Goal: Task Accomplishment & Management: Manage account settings

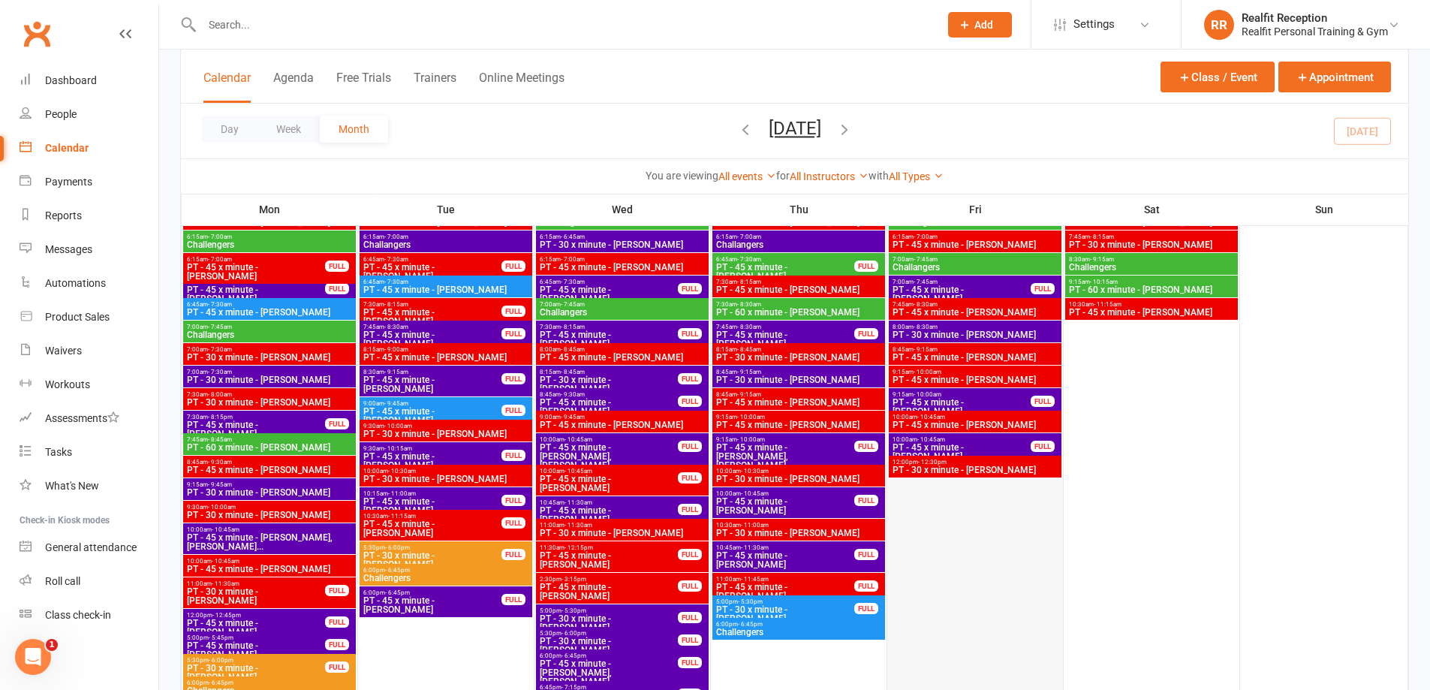
scroll to position [1876, 0]
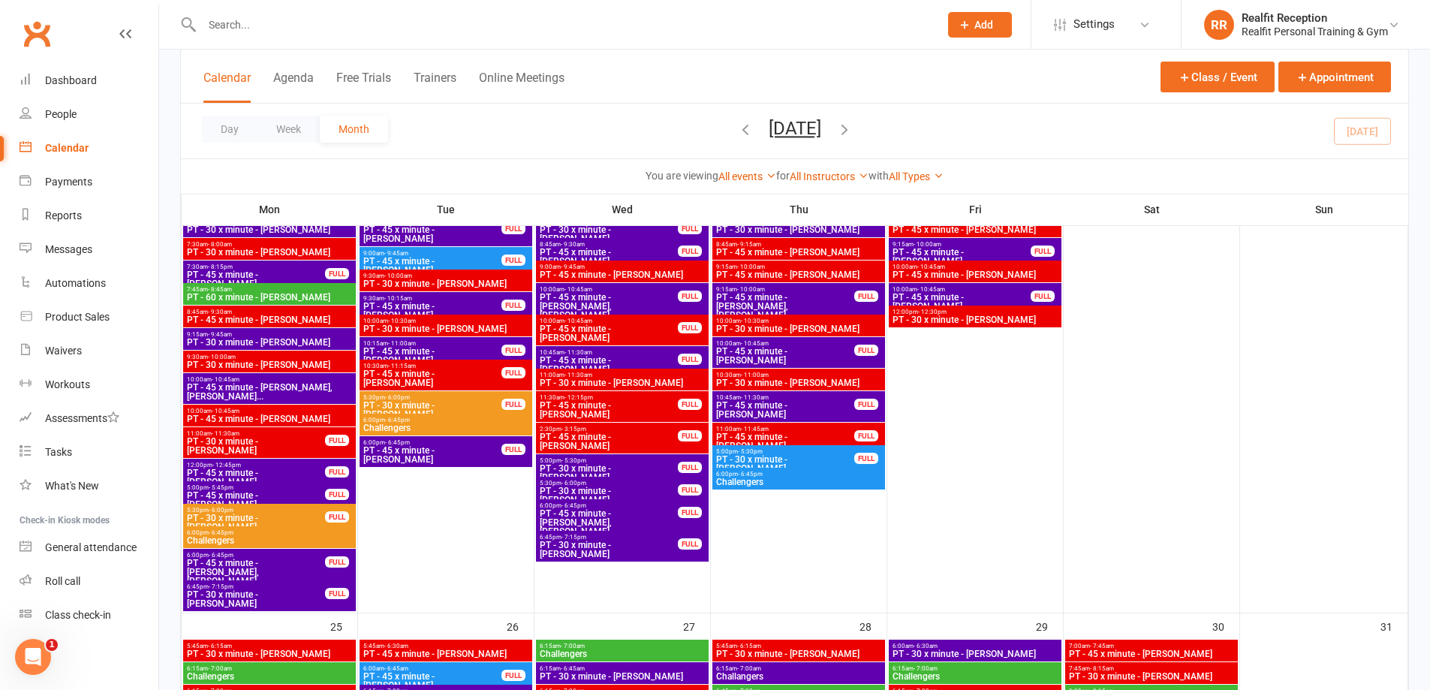
click at [651, 550] on span "PT - 30 x minute - [PERSON_NAME]" at bounding box center [609, 549] width 140 height 18
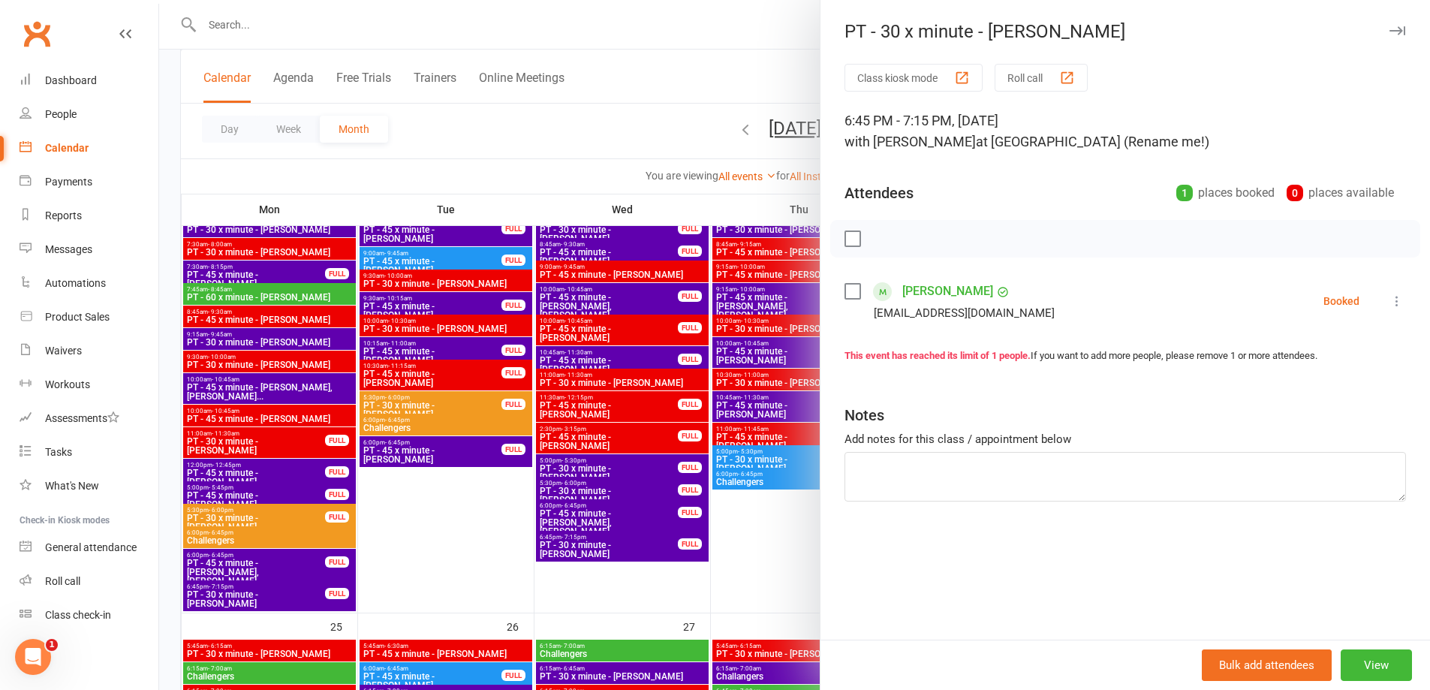
click at [849, 287] on label at bounding box center [851, 291] width 15 height 15
click at [885, 242] on icon "button" at bounding box center [886, 239] width 13 height 13
click at [634, 522] on div at bounding box center [794, 345] width 1271 height 690
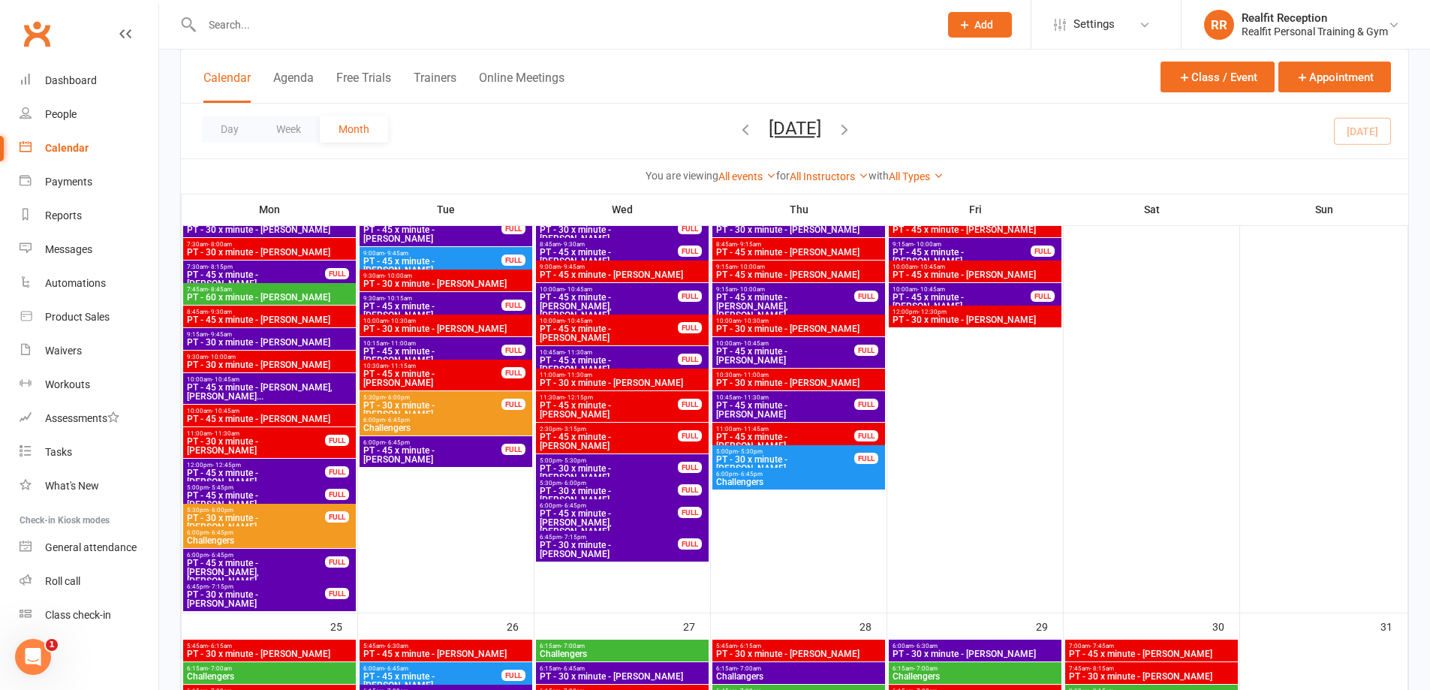
click at [636, 513] on span "PT - 45 x minute - [PERSON_NAME], [PERSON_NAME]" at bounding box center [609, 522] width 140 height 27
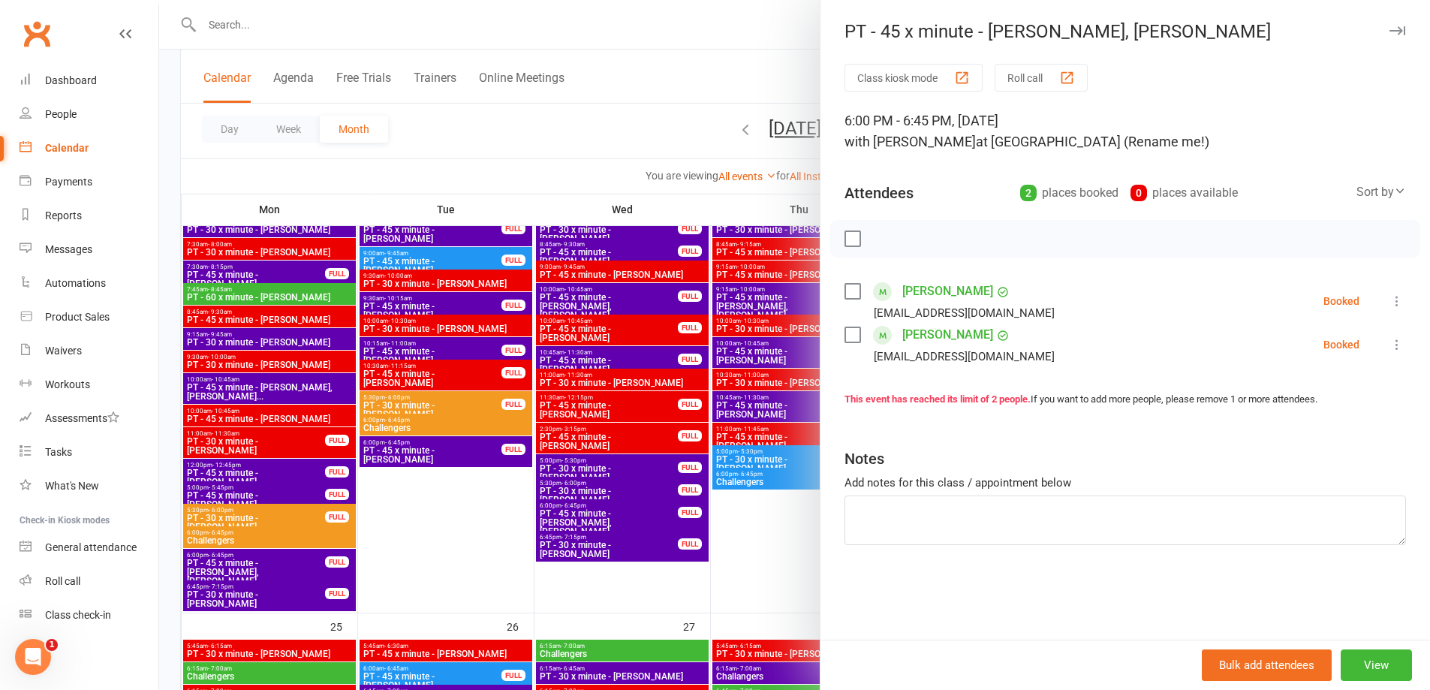
drag, startPoint x: 842, startPoint y: 289, endPoint x: 837, endPoint y: 315, distance: 26.8
click at [844, 289] on label at bounding box center [851, 291] width 15 height 15
click at [844, 334] on label at bounding box center [851, 334] width 15 height 15
click at [877, 241] on icon "button" at bounding box center [885, 238] width 17 height 17
click at [664, 496] on div at bounding box center [794, 345] width 1271 height 690
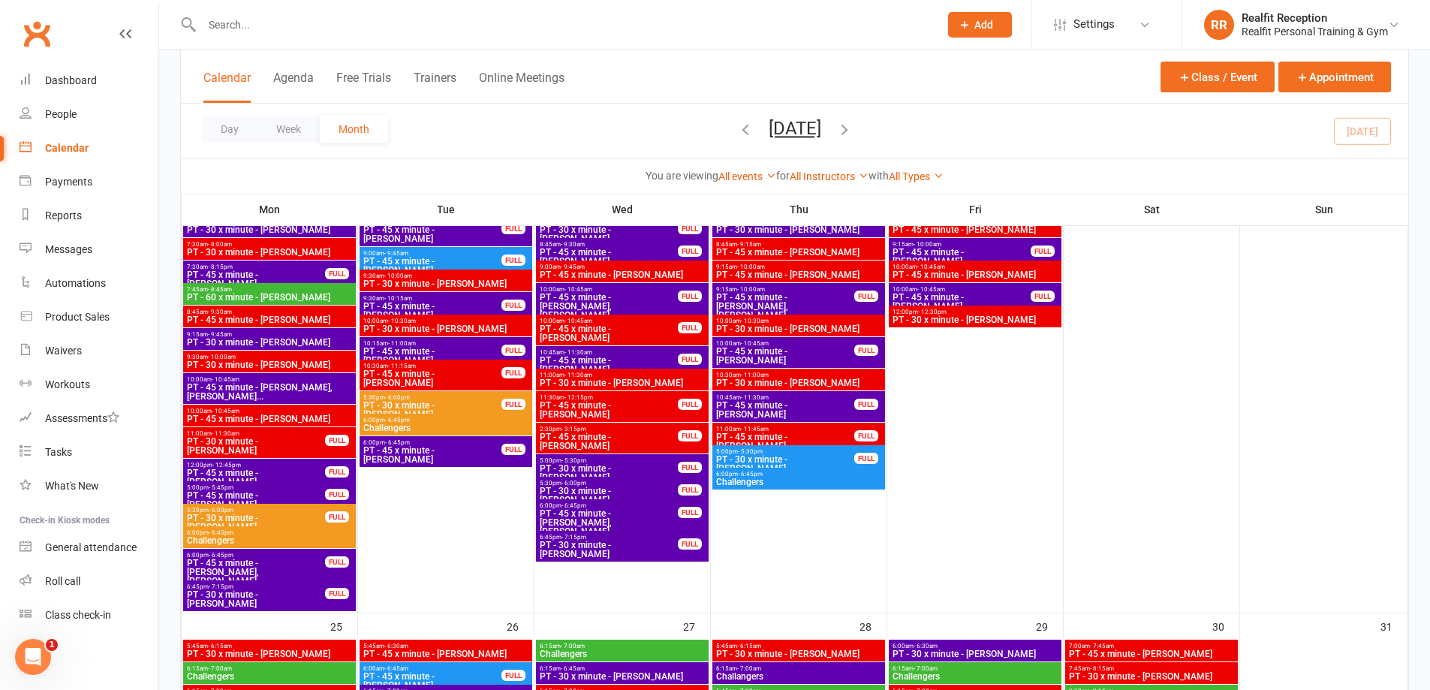
click at [648, 486] on span "PT - 30 x minute - [PERSON_NAME]" at bounding box center [609, 495] width 140 height 18
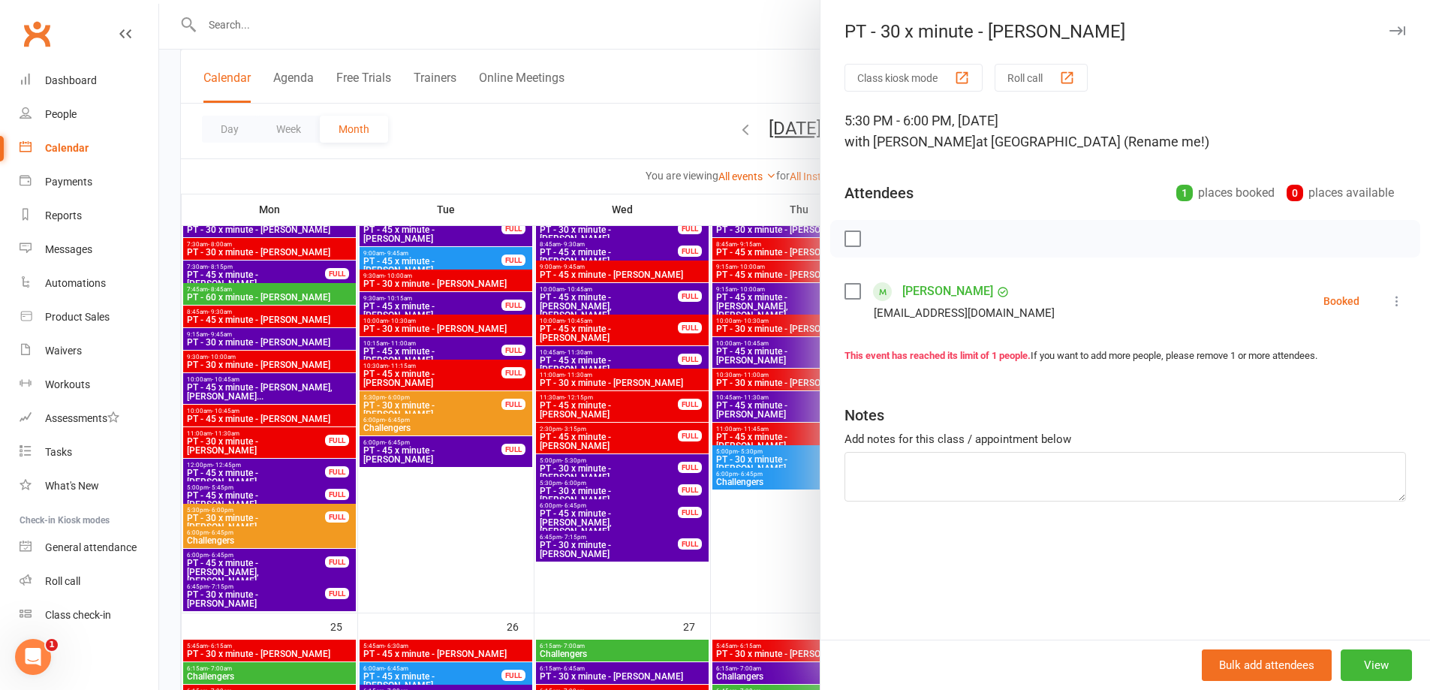
click at [848, 296] on label at bounding box center [851, 291] width 15 height 15
click at [886, 237] on icon "button" at bounding box center [887, 238] width 2 height 2
click at [655, 465] on div at bounding box center [794, 345] width 1271 height 690
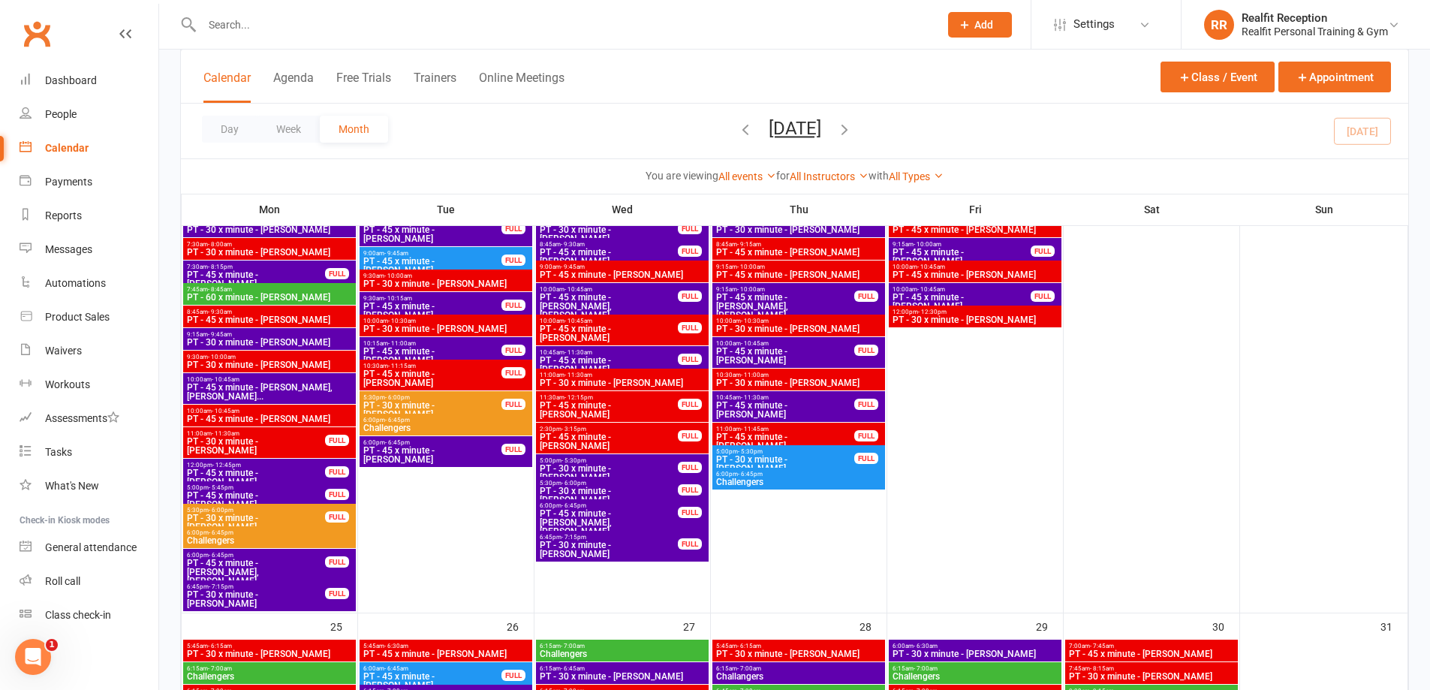
click at [658, 460] on span "5:00pm - 5:30pm" at bounding box center [609, 460] width 140 height 7
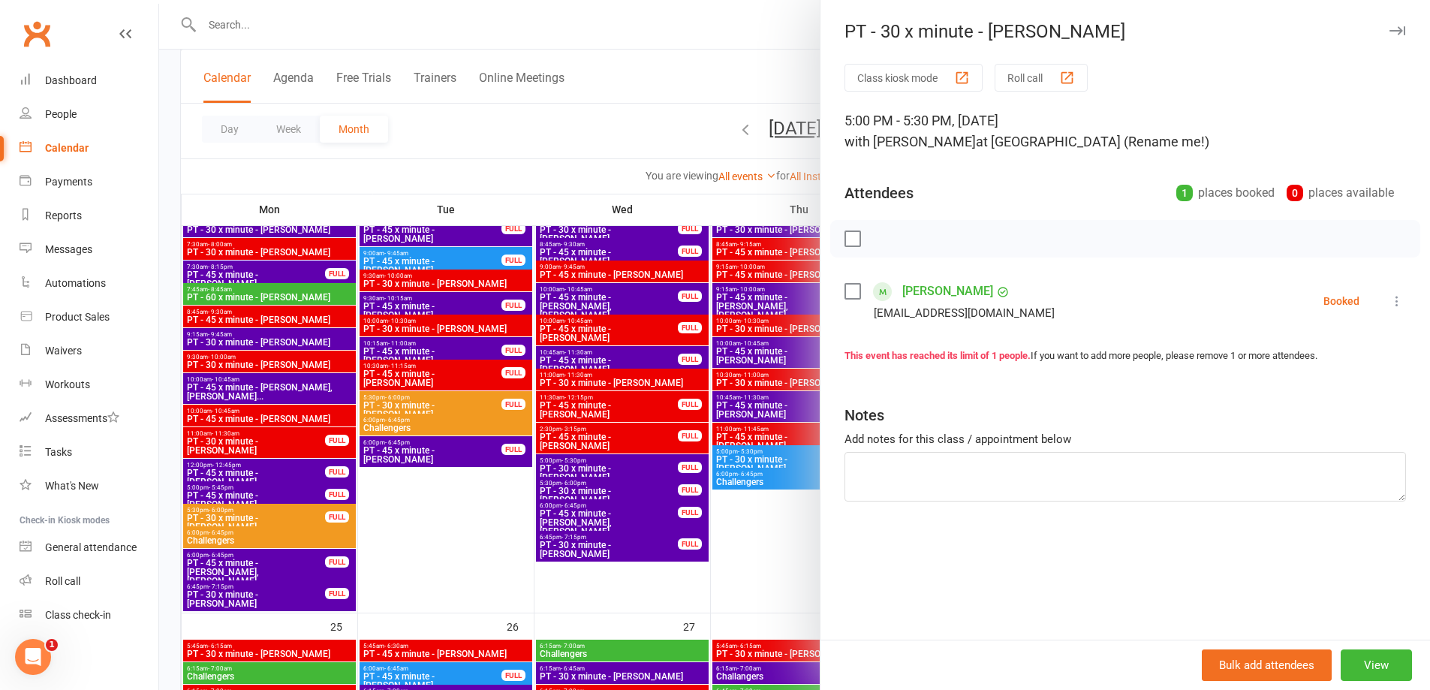
click at [845, 293] on label at bounding box center [851, 291] width 15 height 15
click at [884, 243] on icon "button" at bounding box center [886, 239] width 13 height 13
click at [765, 553] on div at bounding box center [794, 345] width 1271 height 690
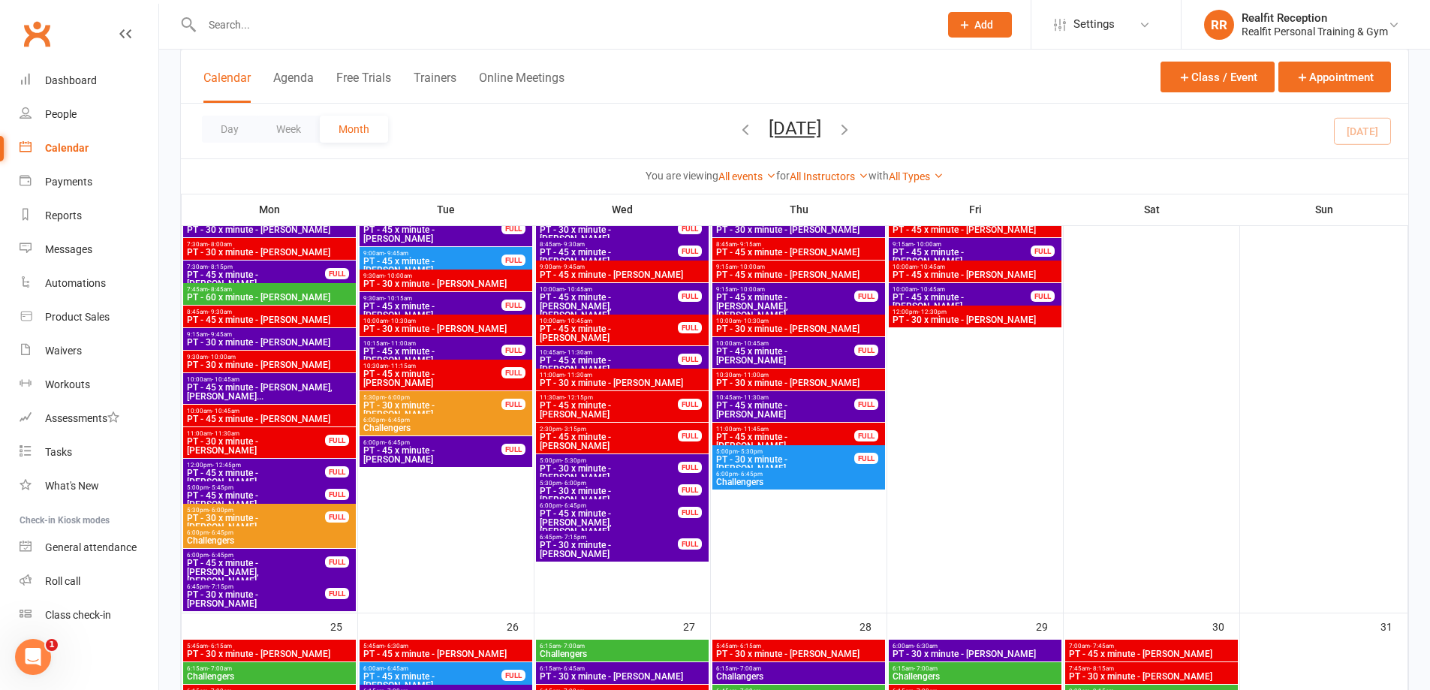
click at [634, 549] on span "PT - 30 x minute - [PERSON_NAME]" at bounding box center [609, 549] width 140 height 18
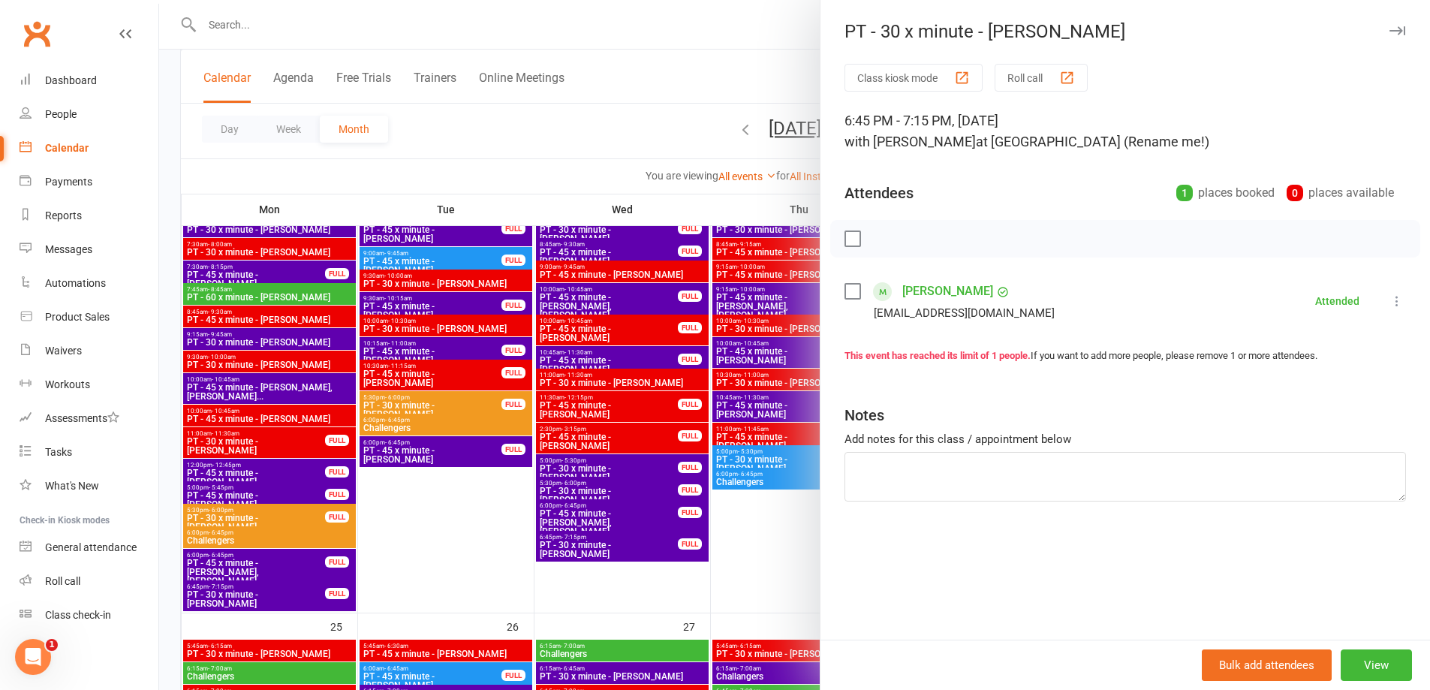
click at [733, 561] on div at bounding box center [794, 345] width 1271 height 690
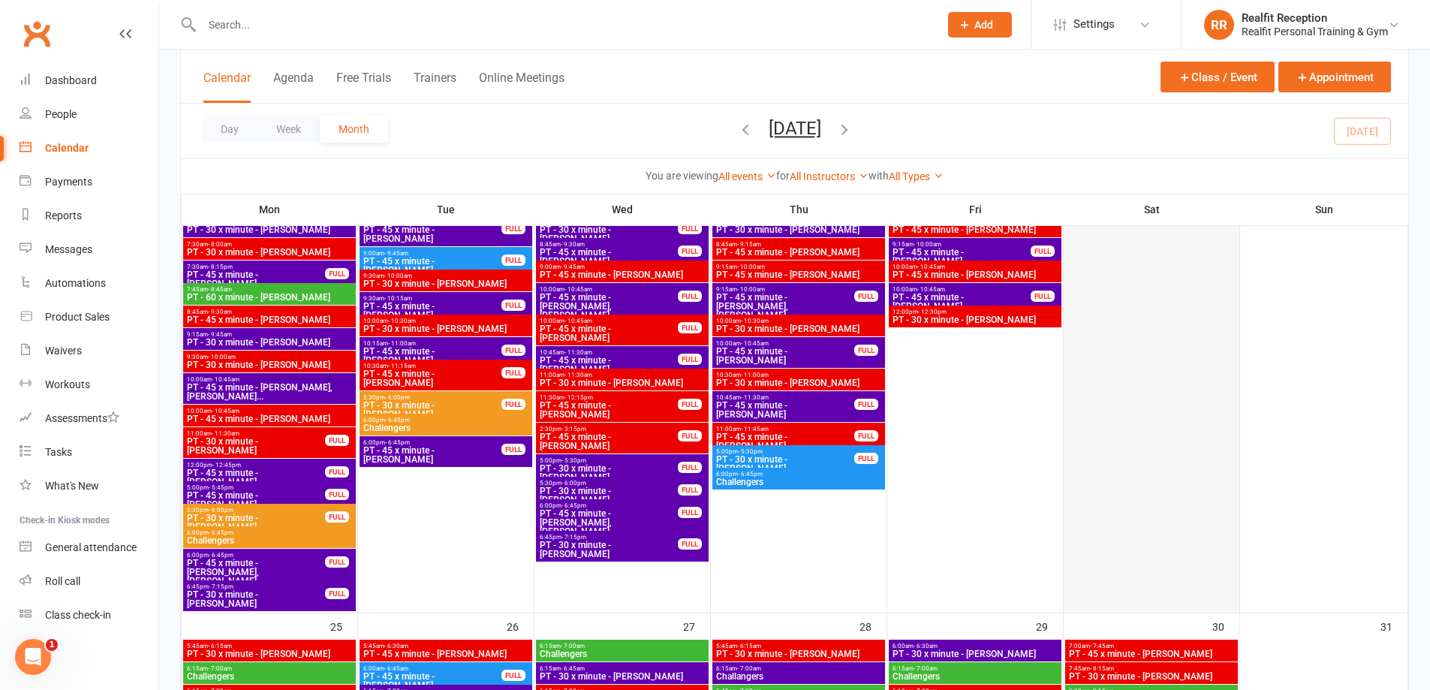
click at [1227, 522] on div at bounding box center [1151, 335] width 173 height 554
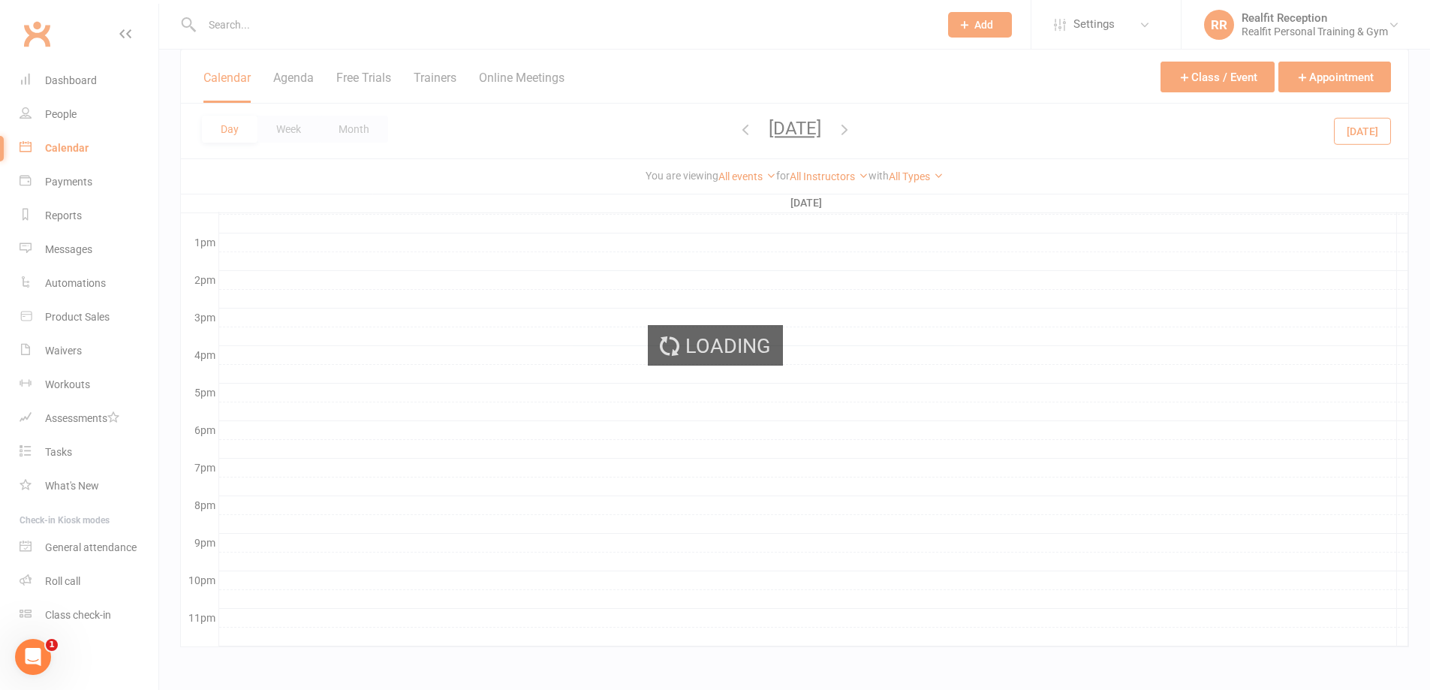
scroll to position [0, 0]
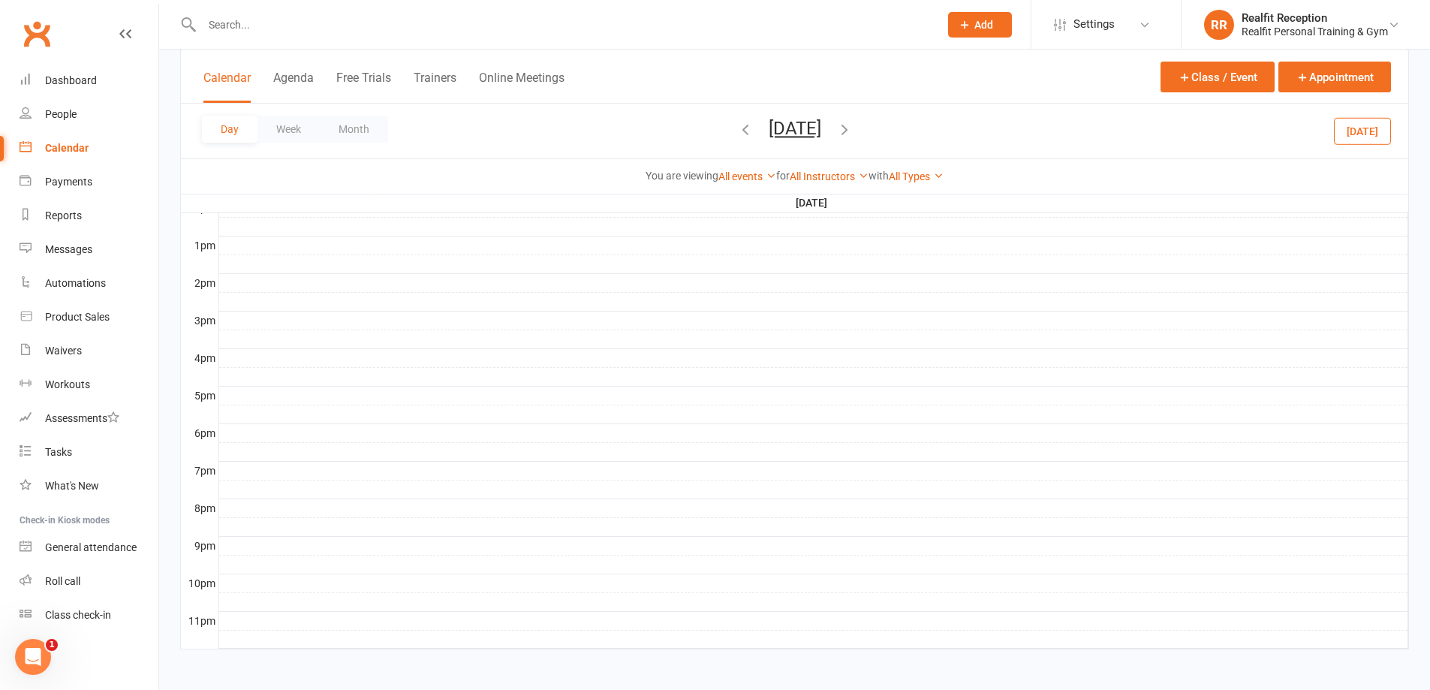
click at [1374, 128] on button "[DATE]" at bounding box center [1362, 130] width 57 height 27
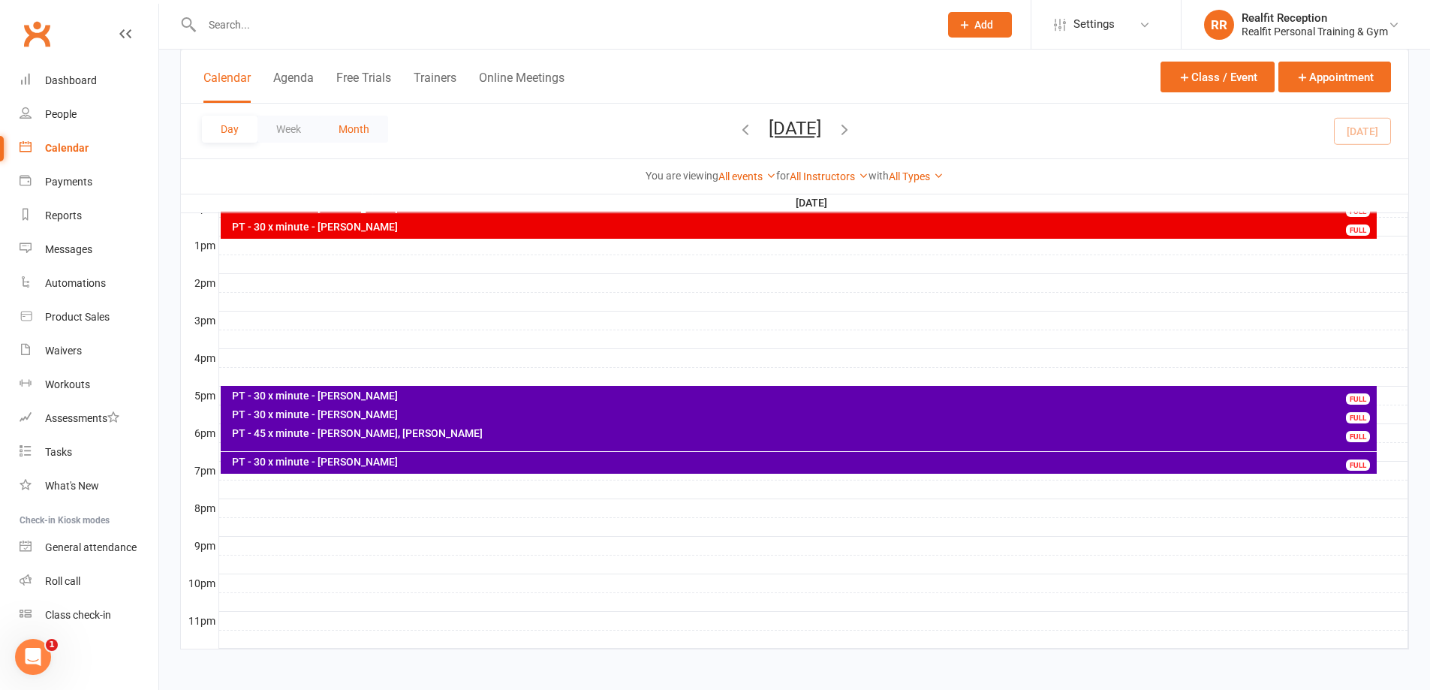
click at [366, 130] on button "Month" at bounding box center [354, 129] width 68 height 27
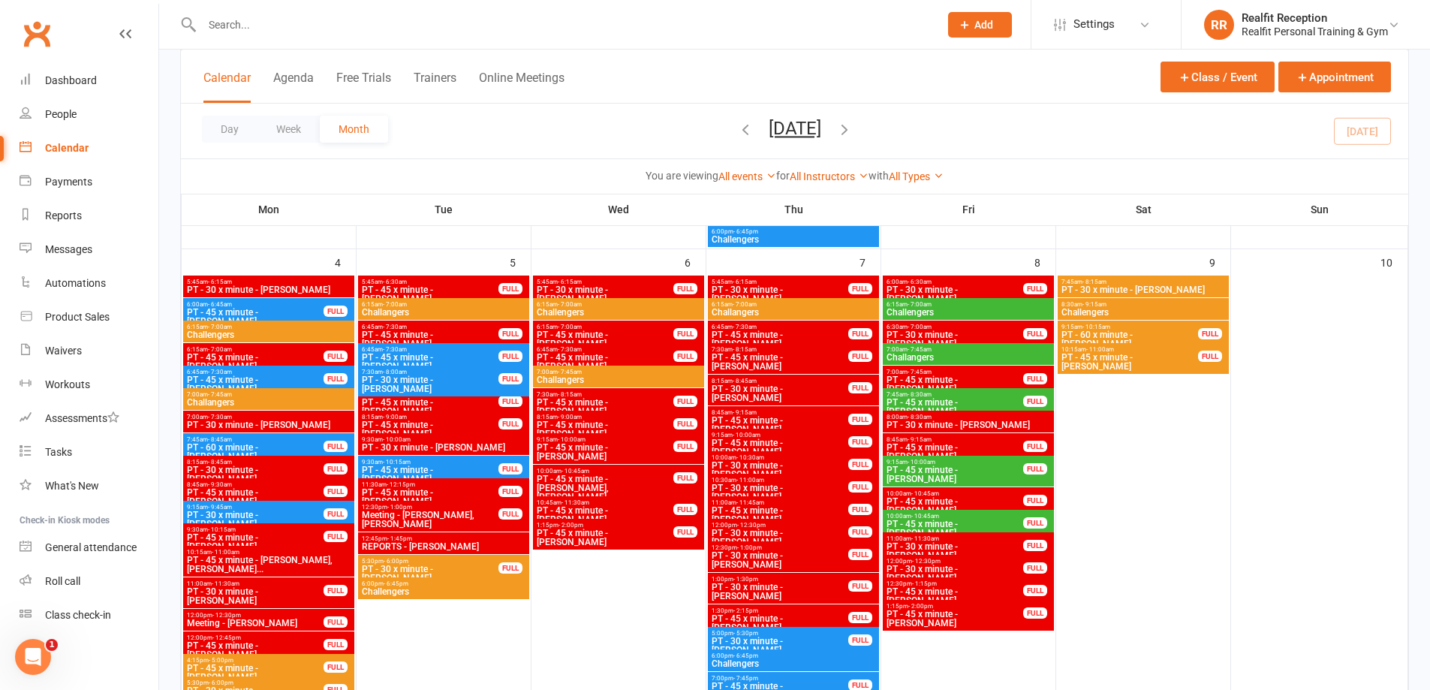
click at [540, 138] on div "Day Week Month [DATE] [DATE] Sun Mon Tue Wed Thu Fri Sat 27 28 29 30 31 01 02 0…" at bounding box center [794, 131] width 1227 height 55
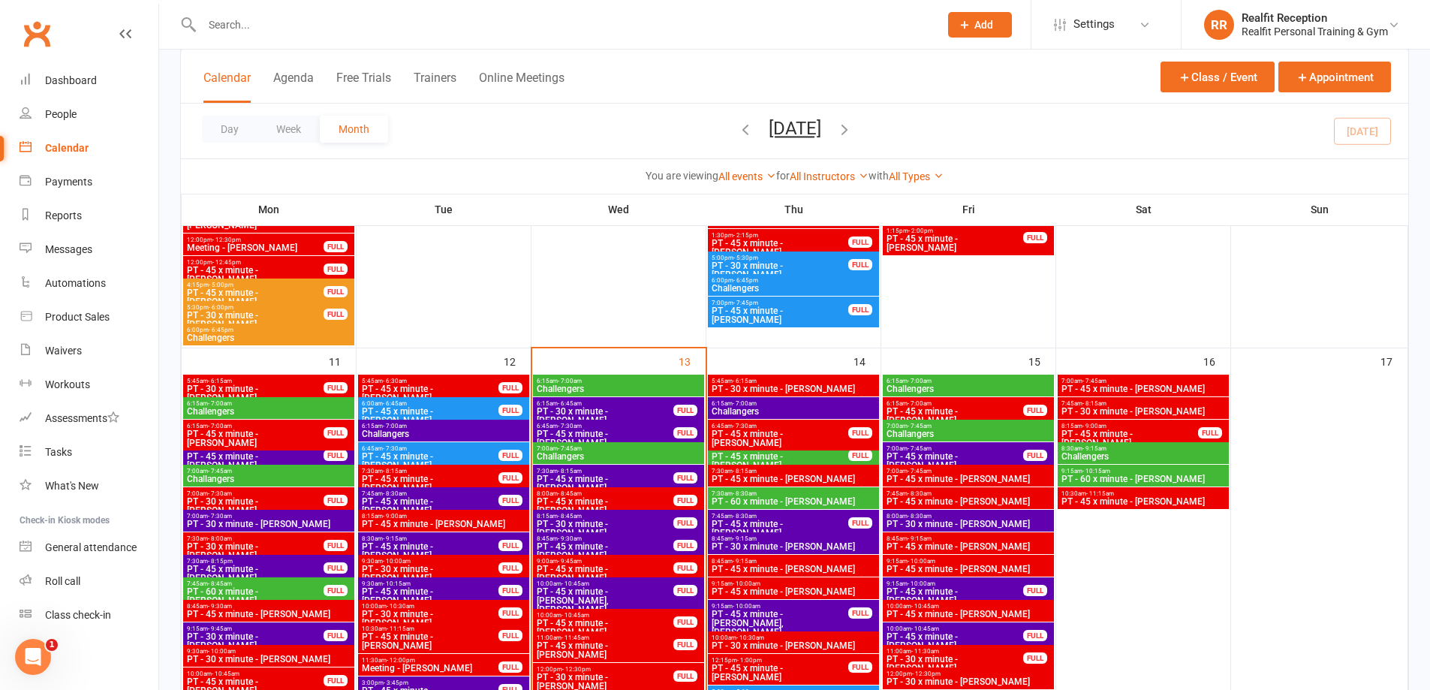
scroll to position [1157, 0]
